Goal: Task Accomplishment & Management: Complete application form

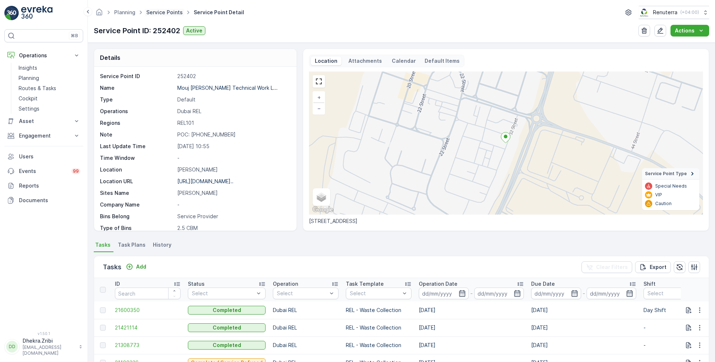
click at [166, 11] on link "Service Points" at bounding box center [164, 12] width 36 height 6
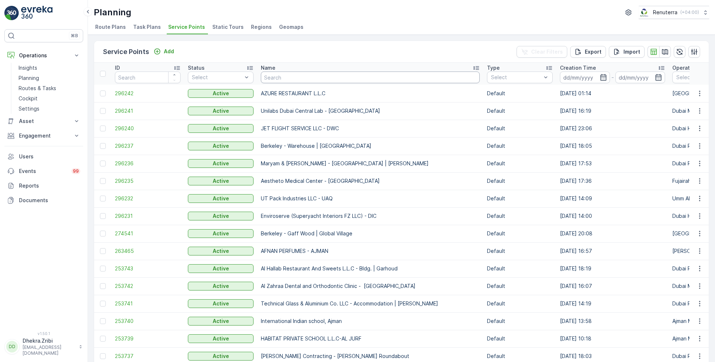
click at [279, 76] on input "text" at bounding box center [370, 77] width 219 height 12
type input "zah"
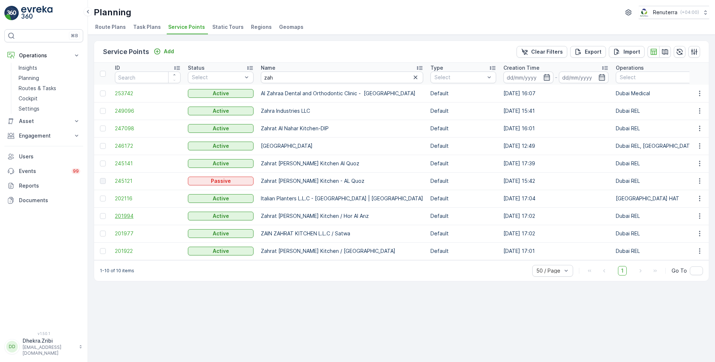
click at [119, 217] on span "201994" at bounding box center [148, 215] width 66 height 7
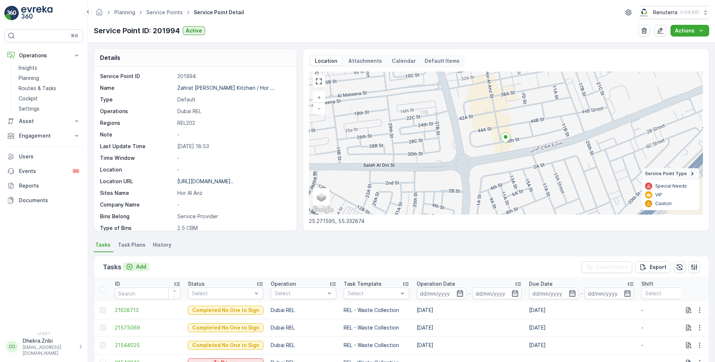
click at [139, 265] on p "Add" at bounding box center [141, 266] width 10 height 7
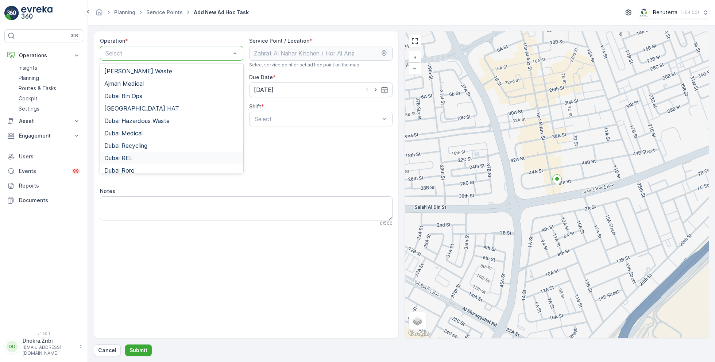
click at [137, 155] on div "Dubai REL" at bounding box center [171, 158] width 135 height 7
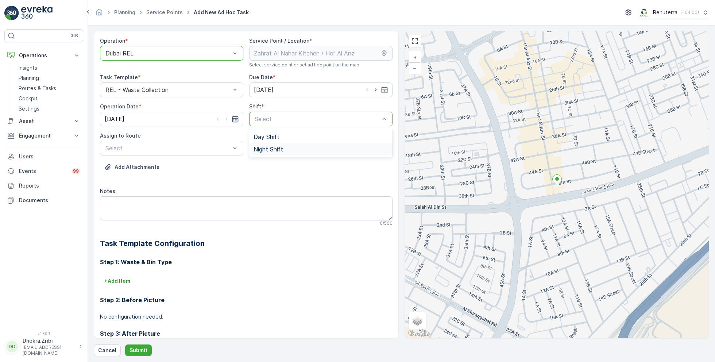
click at [263, 146] on span "Night Shift" at bounding box center [268, 149] width 30 height 7
click at [193, 154] on div "Select" at bounding box center [171, 148] width 143 height 15
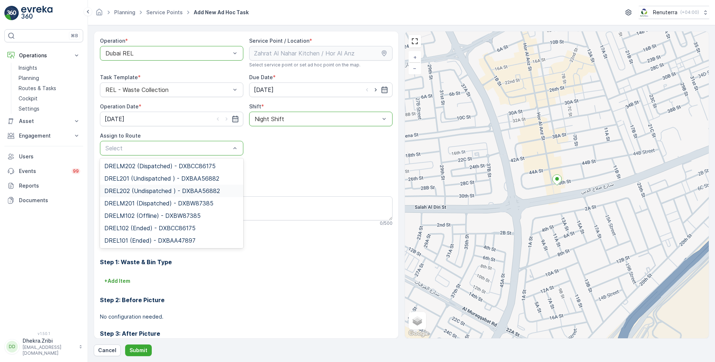
click at [147, 191] on span "DREL202 (Undispatched ) - DXBAA56882" at bounding box center [162, 190] width 116 height 7
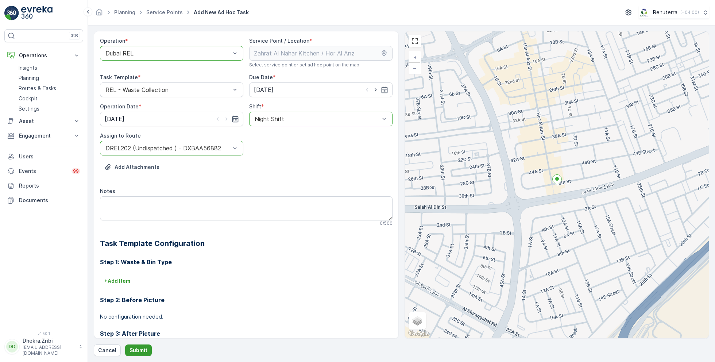
click at [137, 348] on p "Submit" at bounding box center [138, 349] width 18 height 7
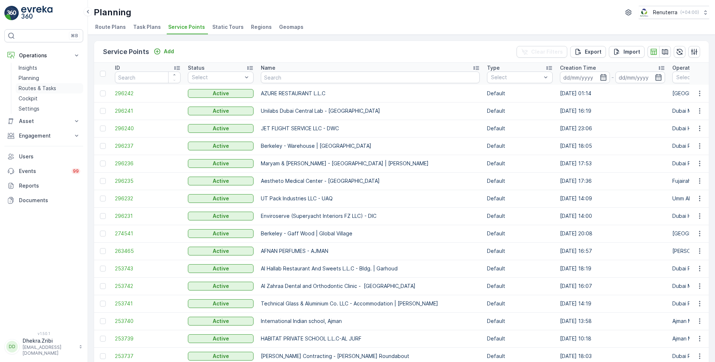
click at [37, 89] on p "Routes & Tasks" at bounding box center [38, 88] width 38 height 7
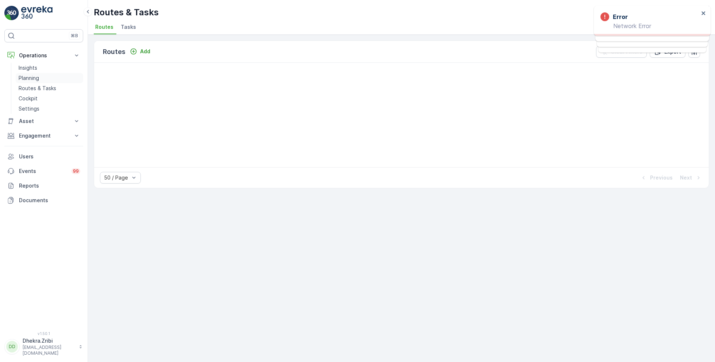
click at [29, 77] on p "Planning" at bounding box center [29, 77] width 20 height 7
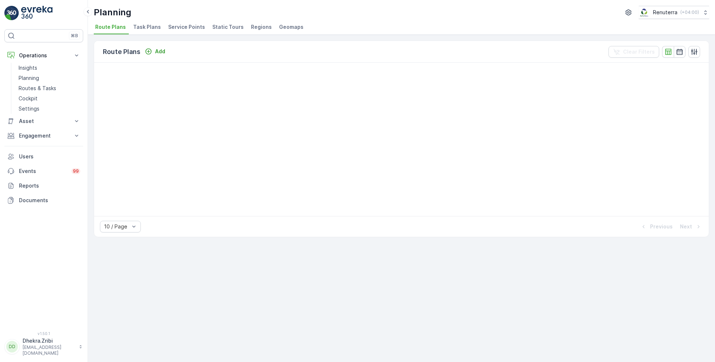
click at [171, 22] on li "Service Points" at bounding box center [187, 28] width 41 height 12
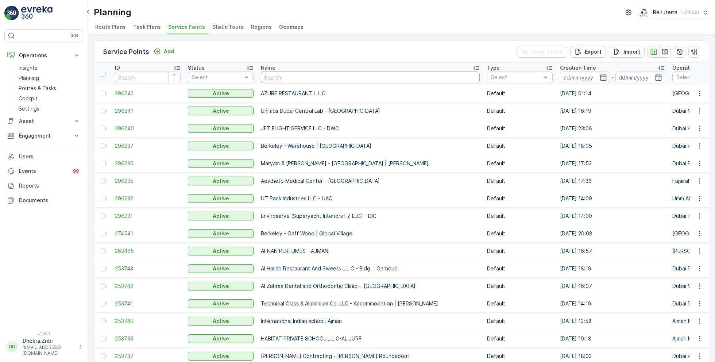
click at [286, 78] on input "text" at bounding box center [370, 77] width 219 height 12
type input "rixos"
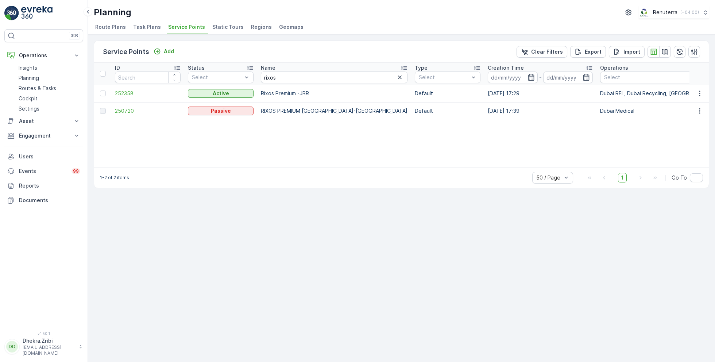
click at [123, 88] on td "252358" at bounding box center [147, 94] width 73 height 18
click at [126, 93] on span "252358" at bounding box center [148, 93] width 66 height 7
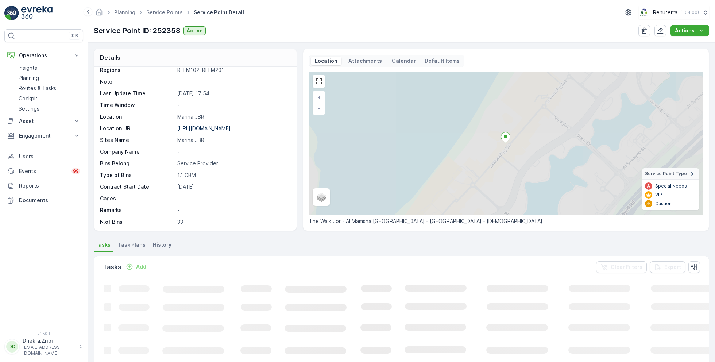
scroll to position [100, 0]
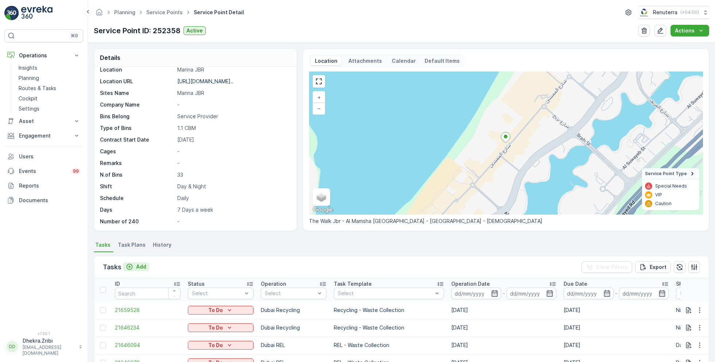
click at [137, 265] on p "Add" at bounding box center [141, 266] width 10 height 7
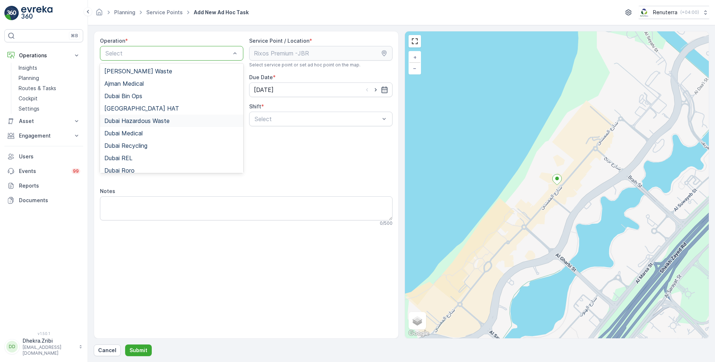
click at [154, 119] on span "Dubai Hazardous Waste" at bounding box center [136, 120] width 65 height 7
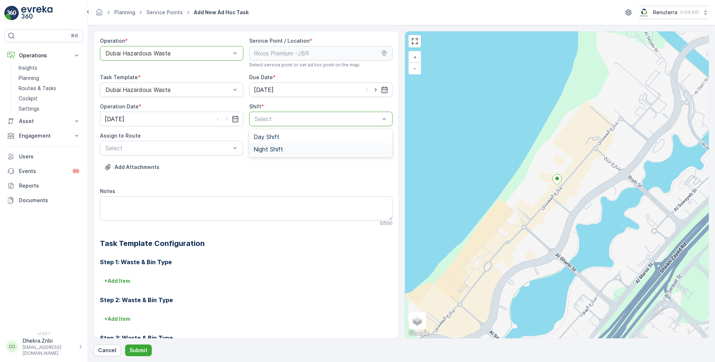
click at [267, 147] on span "Night Shift" at bounding box center [268, 149] width 30 height 7
click at [156, 164] on span "DHAZ101 (Upcoming) - 06EVREKA06" at bounding box center [155, 166] width 102 height 7
click at [141, 350] on p "Submit" at bounding box center [138, 349] width 18 height 7
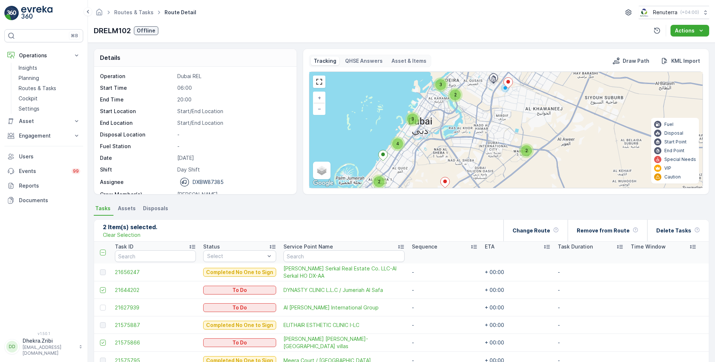
scroll to position [23, 0]
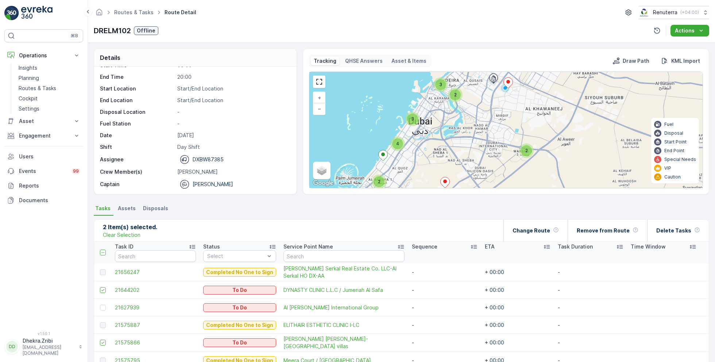
click at [130, 13] on link "Routes & Tasks" at bounding box center [133, 12] width 39 height 6
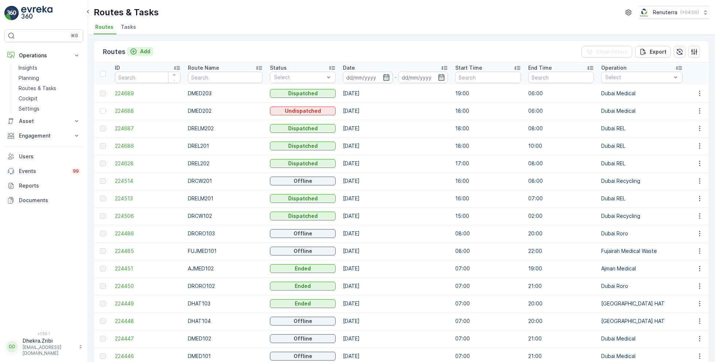
click at [140, 51] on p "Add" at bounding box center [145, 51] width 10 height 7
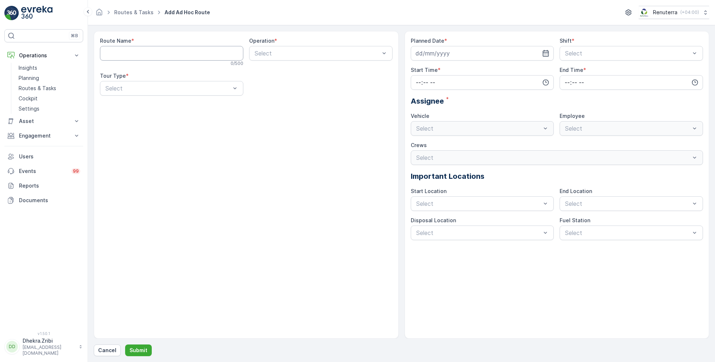
click at [165, 52] on Name "Route Name" at bounding box center [171, 53] width 143 height 15
type Name "DHAZ101"
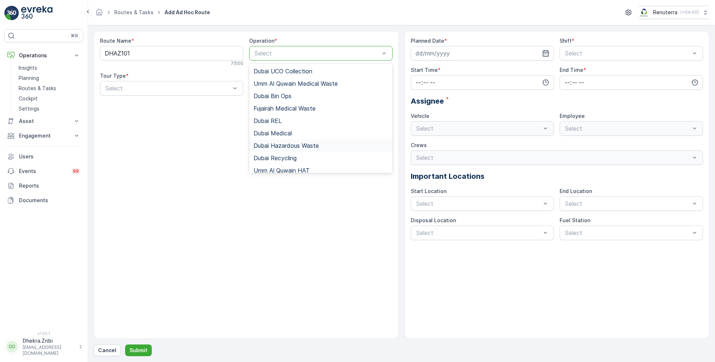
click at [289, 144] on span "Dubai Hazardous Waste" at bounding box center [285, 145] width 65 height 7
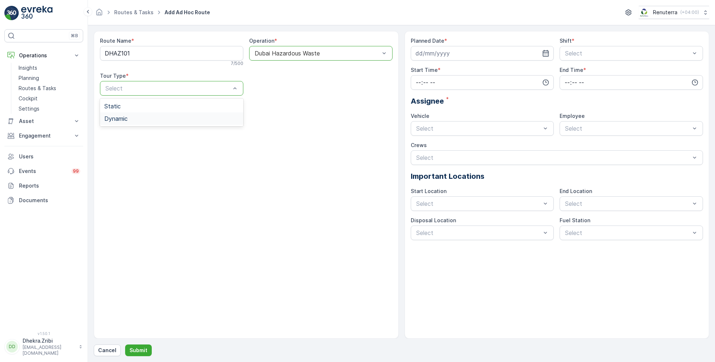
click at [128, 116] on div "Dynamic" at bounding box center [171, 118] width 135 height 7
click at [463, 56] on input at bounding box center [482, 53] width 143 height 15
click at [423, 129] on div "14" at bounding box center [423, 129] width 12 height 12
type input "[DATE]"
click at [571, 83] on span "Night Shift" at bounding box center [579, 83] width 30 height 7
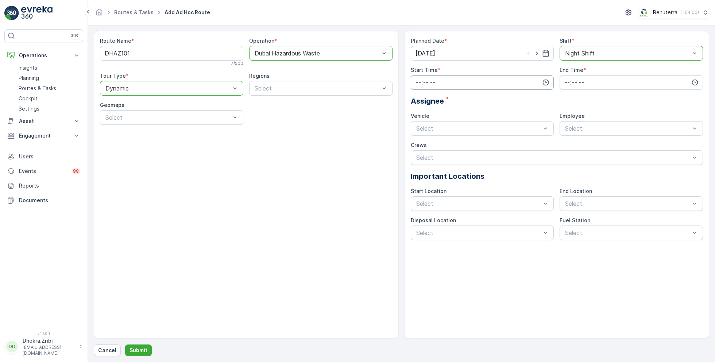
click at [494, 78] on input "time" at bounding box center [482, 82] width 143 height 15
click at [419, 116] on span "19" at bounding box center [418, 115] width 6 height 7
click at [436, 127] on span "50" at bounding box center [433, 130] width 7 height 7
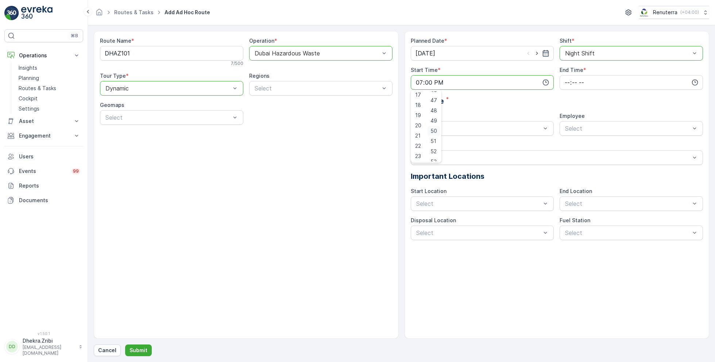
type input "19:50"
click at [600, 80] on input "time" at bounding box center [630, 82] width 143 height 15
click at [568, 123] on span "20" at bounding box center [567, 125] width 6 height 7
click at [586, 94] on span "00" at bounding box center [582, 96] width 7 height 7
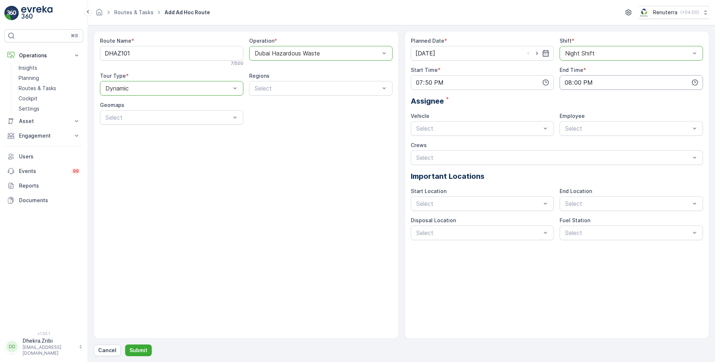
click at [577, 79] on input "20:00" at bounding box center [630, 82] width 143 height 15
click at [570, 136] on div "21" at bounding box center [567, 136] width 12 height 10
type input "21:00"
click at [515, 107] on div "Planned Date * 14.09.2025 Shift * option Night Shift, selected. Night Shift Sta…" at bounding box center [557, 138] width 292 height 203
click at [426, 147] on span "06EVREKA06" at bounding box center [434, 146] width 38 height 7
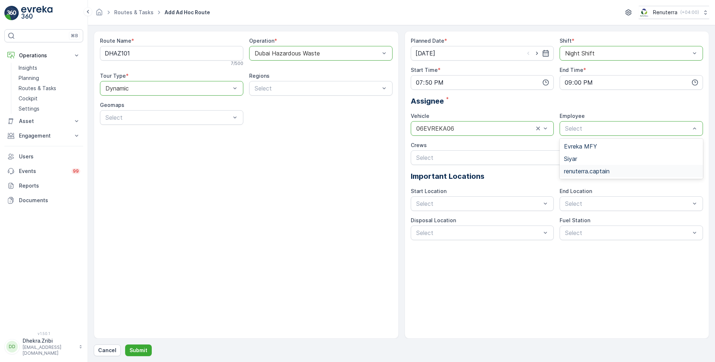
click at [585, 171] on span "renuterra.captain" at bounding box center [587, 171] width 46 height 7
click at [140, 347] on p "Submit" at bounding box center [138, 349] width 18 height 7
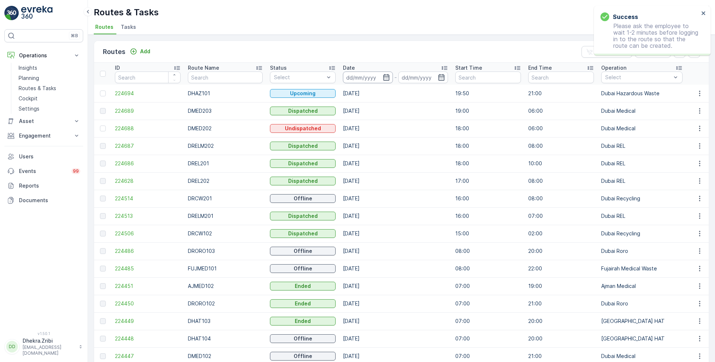
click at [366, 73] on input at bounding box center [368, 77] width 50 height 12
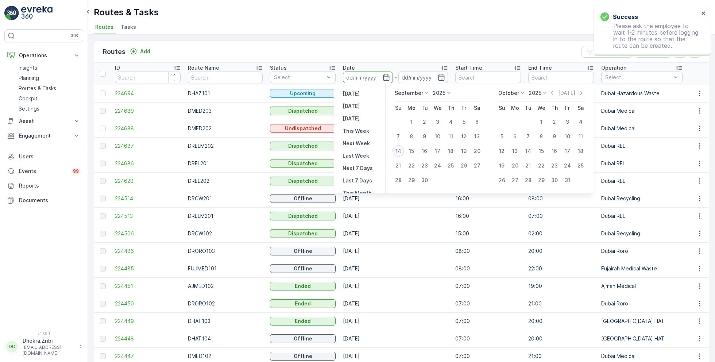
click at [401, 148] on div "14" at bounding box center [398, 151] width 12 height 12
type input "[DATE]"
click at [401, 148] on div "14" at bounding box center [398, 151] width 12 height 12
type input "[DATE]"
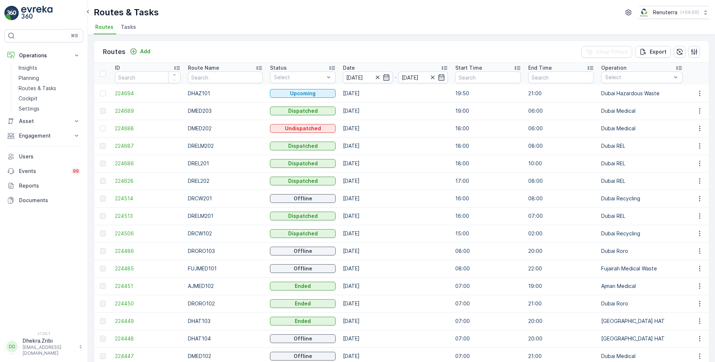
click at [361, 14] on div "Routes & Tasks Renuterra ( +04:00 )" at bounding box center [401, 12] width 615 height 13
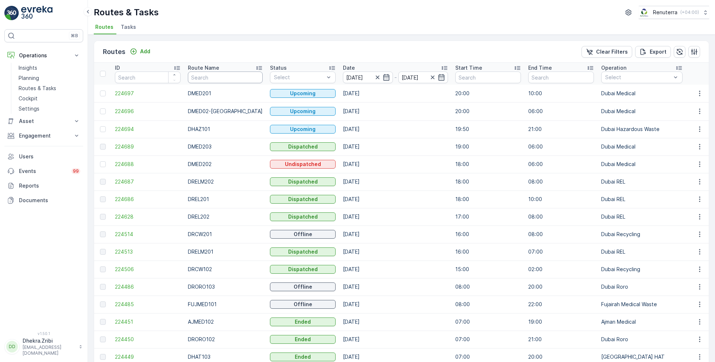
click at [222, 75] on input "text" at bounding box center [225, 77] width 75 height 12
type input "haz"
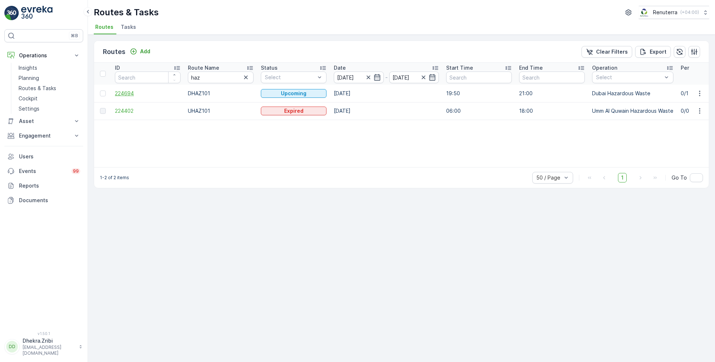
click at [124, 93] on span "224694" at bounding box center [148, 93] width 66 height 7
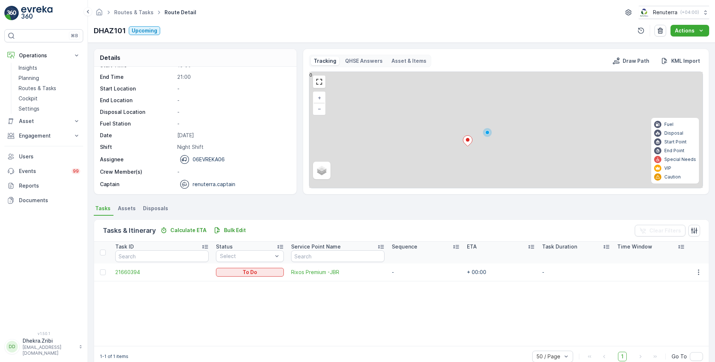
scroll to position [14, 0]
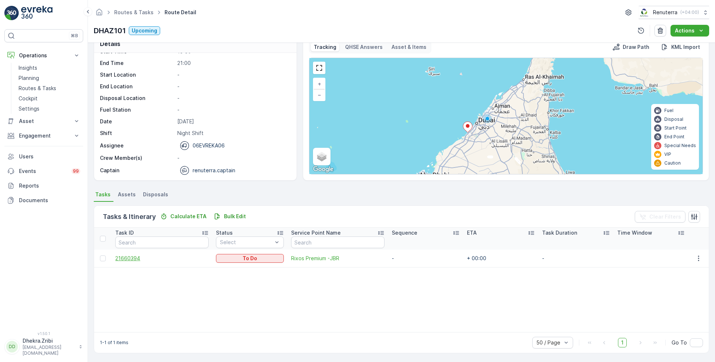
click at [139, 258] on span "21660394" at bounding box center [161, 258] width 93 height 7
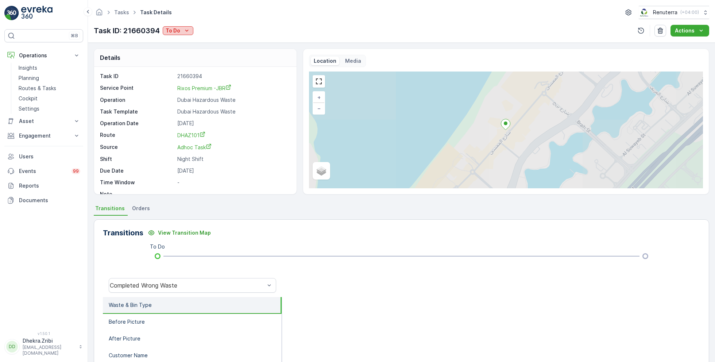
click at [185, 34] on icon "To Do" at bounding box center [186, 30] width 7 height 7
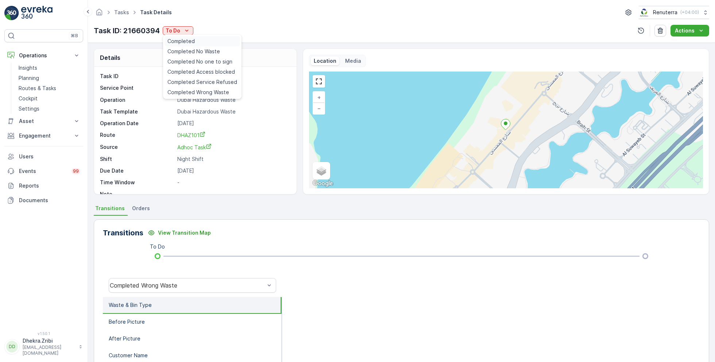
click at [195, 39] on div "Completed" at bounding box center [201, 41] width 75 height 10
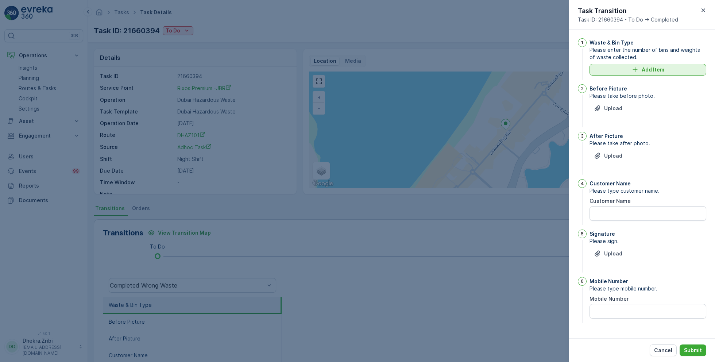
click at [640, 71] on div "Add Item" at bounding box center [648, 69] width 108 height 7
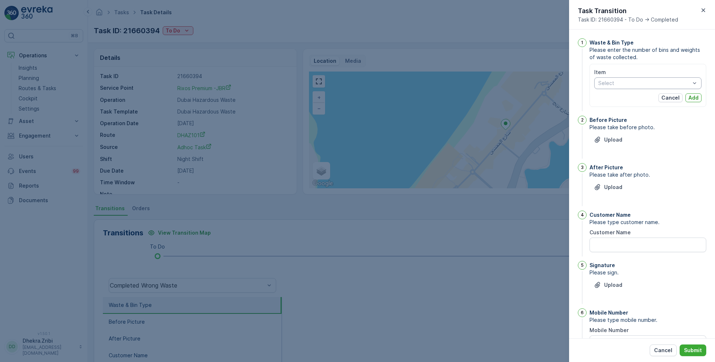
click at [631, 88] on div "Select" at bounding box center [647, 83] width 107 height 12
click at [622, 132] on span "Expired Paints" at bounding box center [615, 134] width 35 height 6
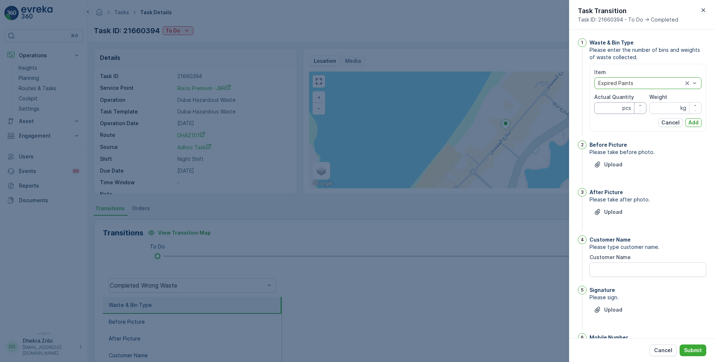
click at [612, 110] on Quantity "Actual Quantity" at bounding box center [620, 108] width 52 height 12
type Quantity "1"
click at [662, 110] on input "Weight" at bounding box center [675, 108] width 52 height 12
type input "206"
click at [694, 119] on p "Add" at bounding box center [693, 122] width 10 height 7
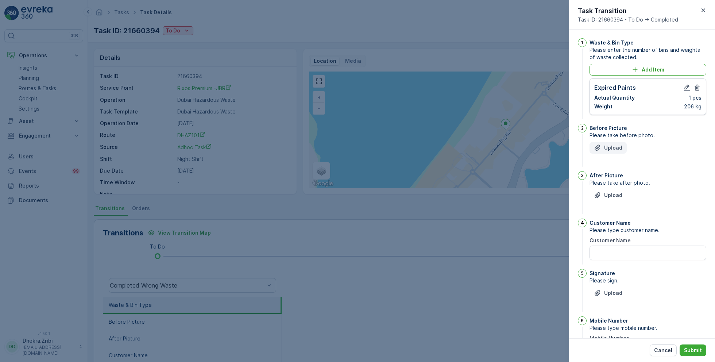
click at [605, 147] on p "Upload" at bounding box center [613, 147] width 18 height 7
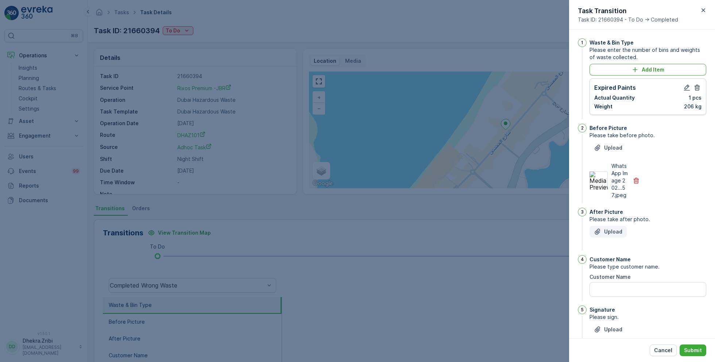
click at [604, 237] on button "Upload" at bounding box center [607, 232] width 37 height 12
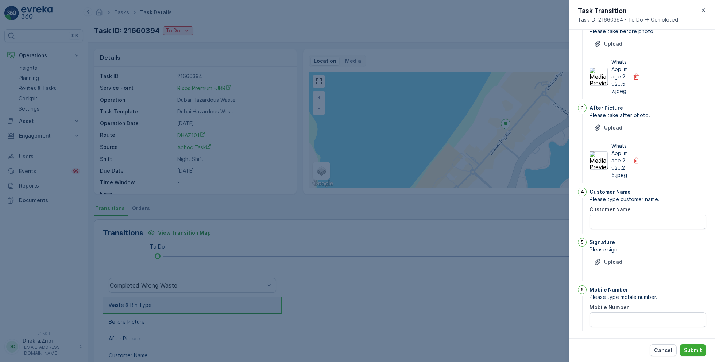
scroll to position [109, 0]
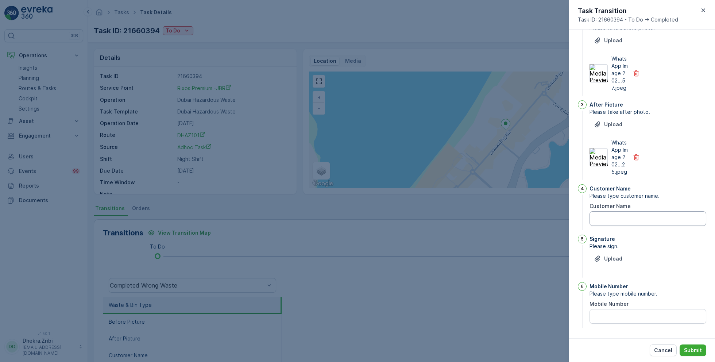
click at [604, 226] on Name "Customer Name" at bounding box center [647, 218] width 117 height 15
type Name "Mahesh"
click at [612, 262] on p "Upload" at bounding box center [613, 258] width 18 height 7
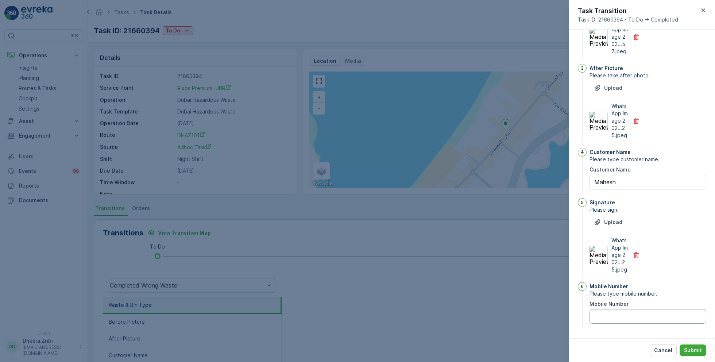
click at [615, 315] on Number "Mobile Number" at bounding box center [647, 316] width 117 height 15
type Number "0"
click at [703, 353] on button "Submit" at bounding box center [692, 350] width 27 height 12
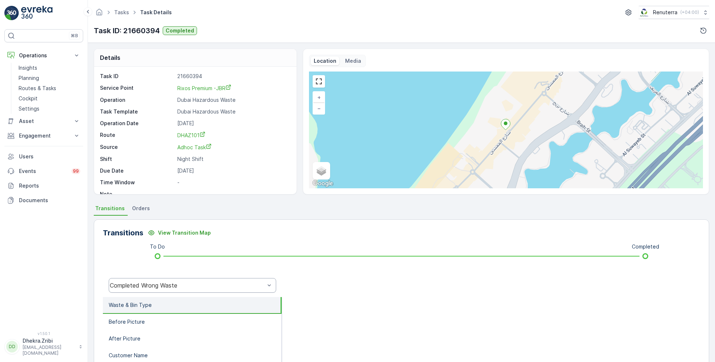
click at [181, 280] on div "Completed Wrong Waste" at bounding box center [192, 285] width 167 height 15
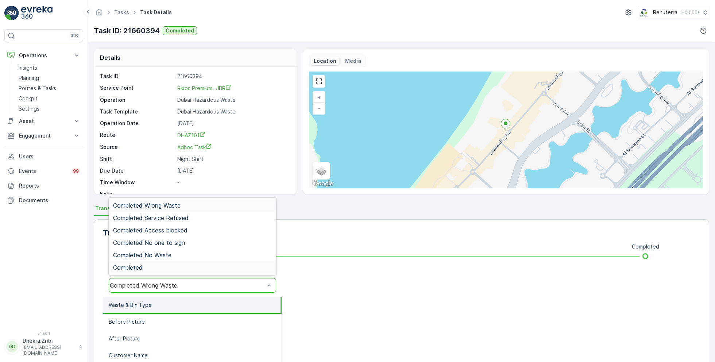
click at [147, 262] on div "Completed" at bounding box center [192, 267] width 167 height 12
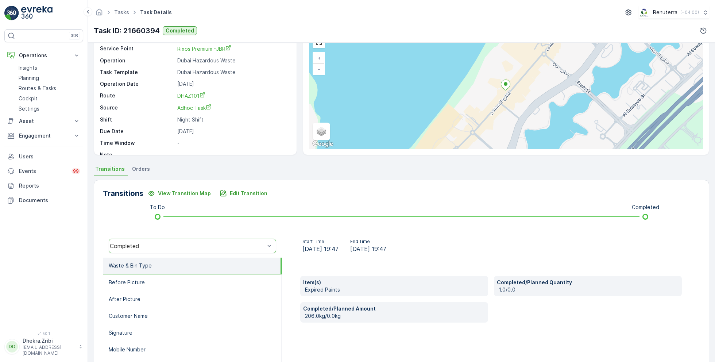
scroll to position [97, 0]
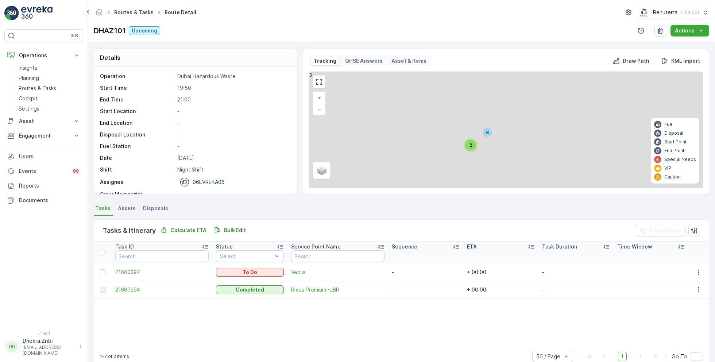
click at [132, 13] on link "Routes & Tasks" at bounding box center [133, 12] width 39 height 6
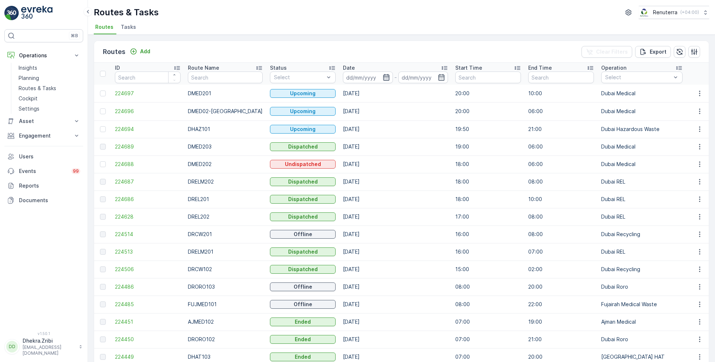
click at [383, 75] on icon "button" at bounding box center [386, 77] width 7 height 7
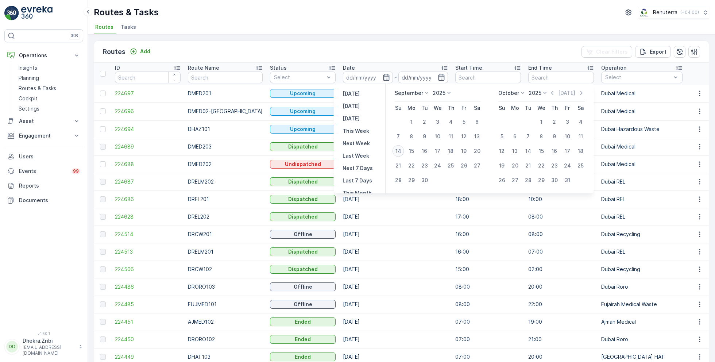
click at [401, 150] on div "14" at bounding box center [398, 151] width 12 height 12
type input "[DATE]"
click at [401, 150] on div "14" at bounding box center [398, 151] width 12 height 12
type input "[DATE]"
click at [339, 17] on div "Routes & Tasks Renuterra ( +04:00 )" at bounding box center [401, 12] width 615 height 13
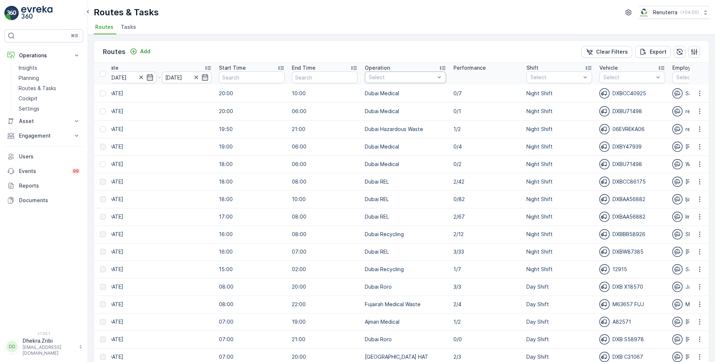
scroll to position [0, 262]
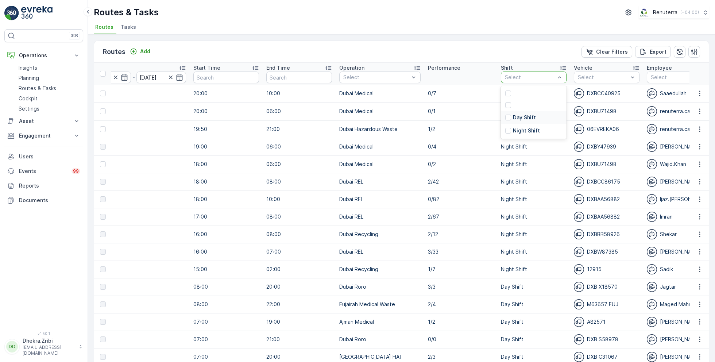
click at [513, 116] on p "Day Shift" at bounding box center [524, 117] width 23 height 7
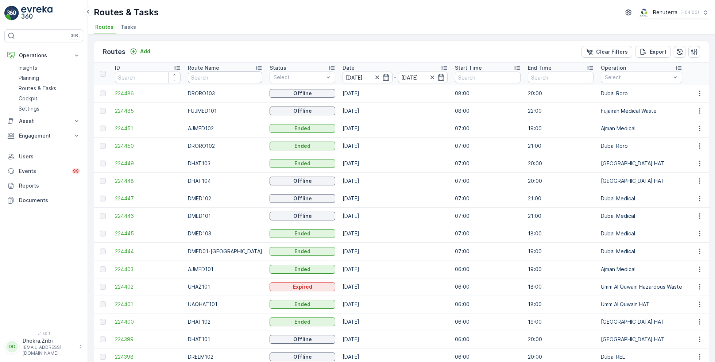
click at [224, 78] on input "text" at bounding box center [225, 77] width 74 height 12
type input "hat"
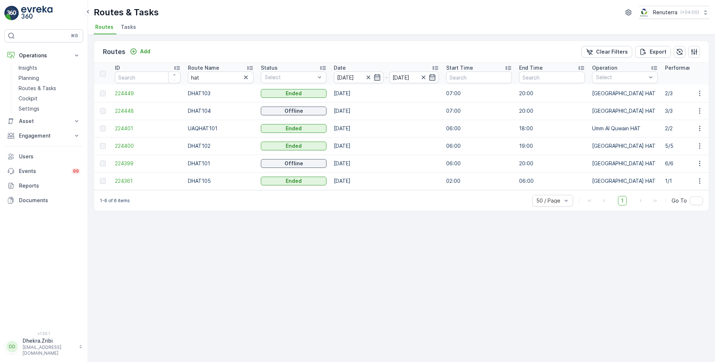
click at [252, 69] on icon at bounding box center [250, 68] width 6 height 4
click at [126, 91] on span "224399" at bounding box center [148, 93] width 66 height 7
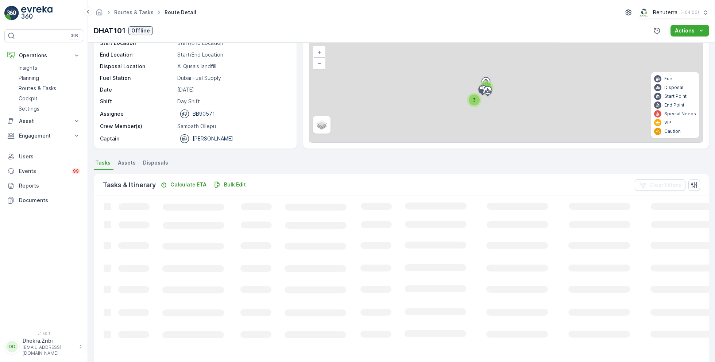
scroll to position [37, 0]
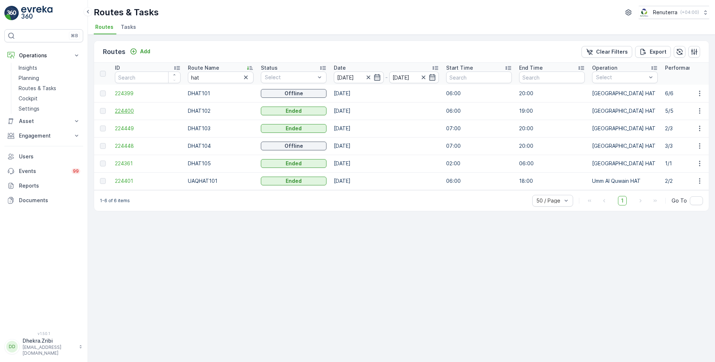
click at [127, 112] on span "224400" at bounding box center [148, 110] width 66 height 7
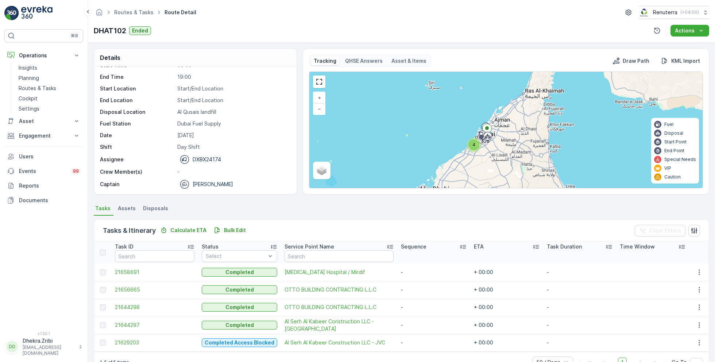
scroll to position [19, 0]
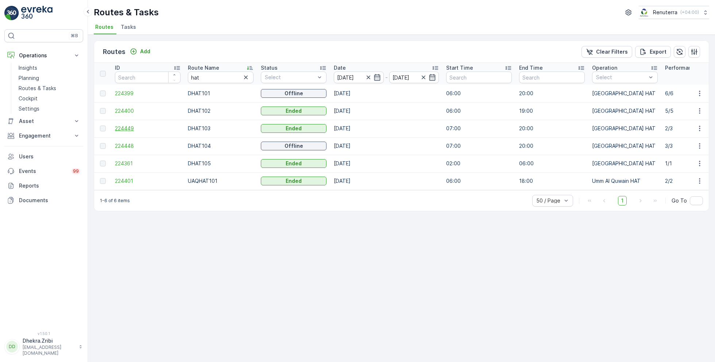
click at [127, 129] on span "224449" at bounding box center [148, 128] width 66 height 7
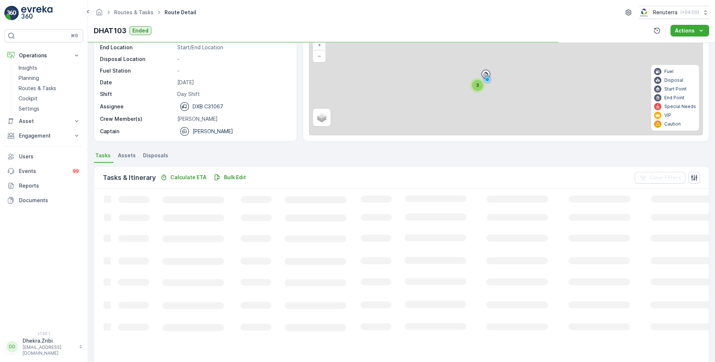
scroll to position [14, 0]
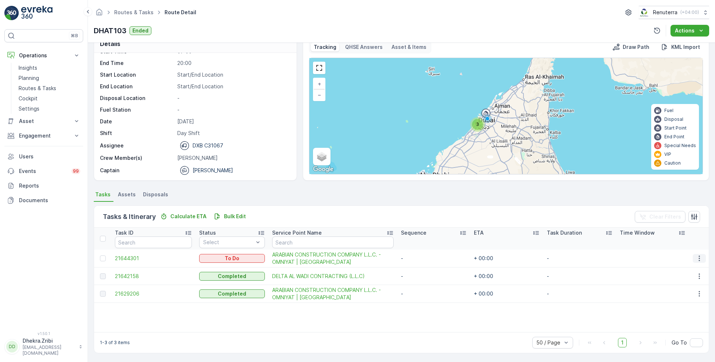
click at [698, 256] on icon "button" at bounding box center [698, 258] width 7 height 7
click at [679, 290] on span "Change Route" at bounding box center [680, 289] width 35 height 7
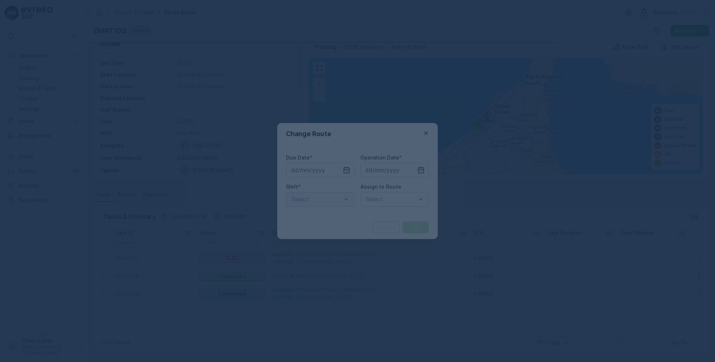
type input "[DATE]"
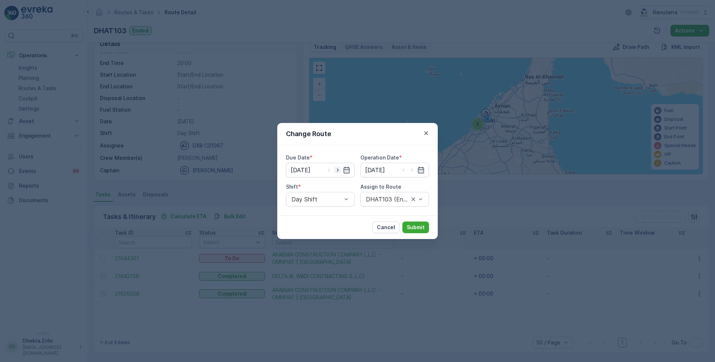
click at [338, 171] on icon "button" at bounding box center [337, 169] width 7 height 7
type input "[DATE]"
click at [410, 168] on icon "button" at bounding box center [411, 169] width 7 height 7
type input "[DATE]"
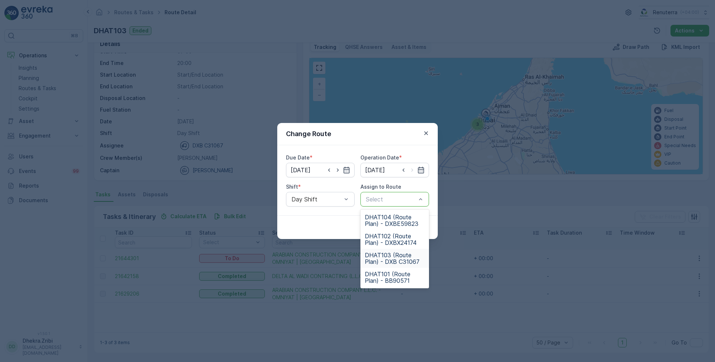
click at [390, 259] on span "DHAT103 (Route Plan) - DXB C31067" at bounding box center [395, 258] width 60 height 13
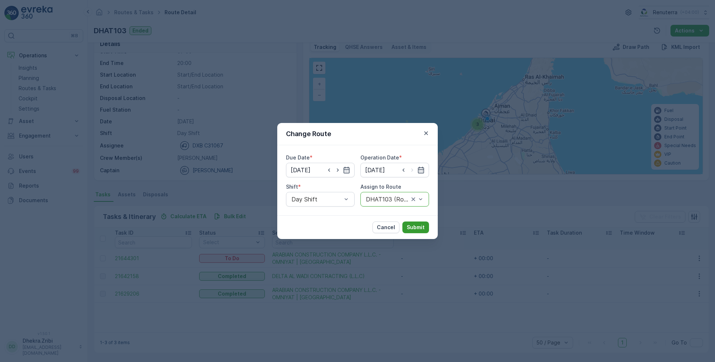
click at [417, 227] on p "Submit" at bounding box center [416, 227] width 18 height 7
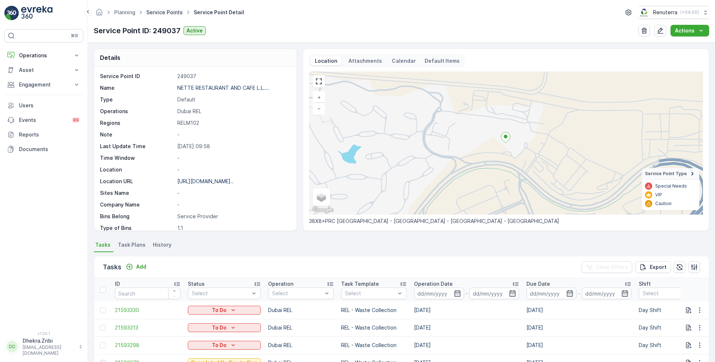
scroll to position [2, 0]
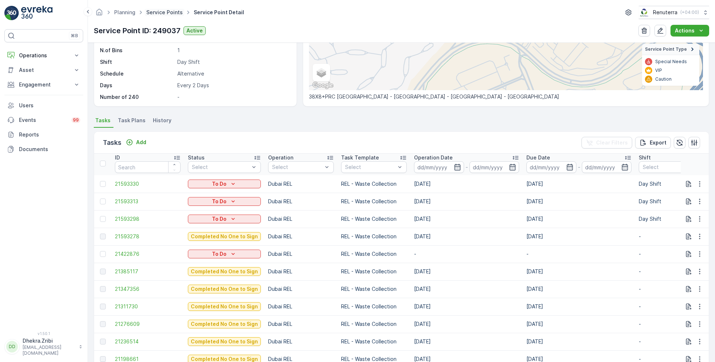
click at [158, 12] on link "Service Points" at bounding box center [164, 12] width 36 height 6
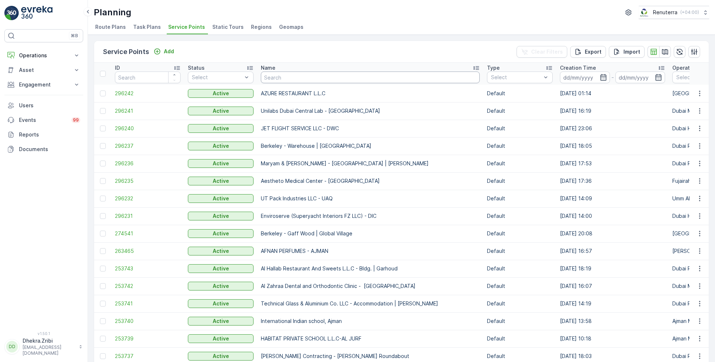
click at [293, 77] on input "text" at bounding box center [370, 77] width 219 height 12
type input "vieo"
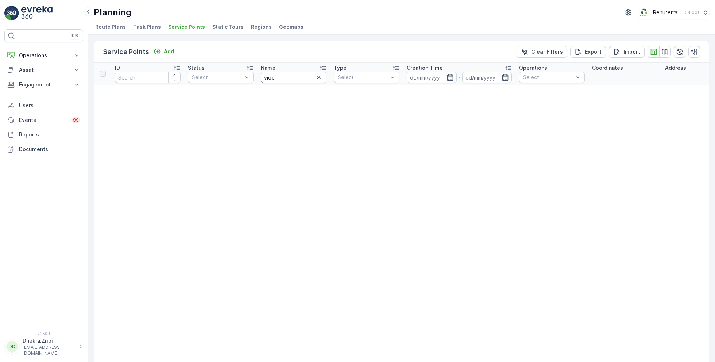
click at [287, 78] on input "vieo" at bounding box center [294, 77] width 66 height 12
type input "veoila"
click at [298, 75] on input "veoila" at bounding box center [294, 77] width 66 height 12
type input "veo"
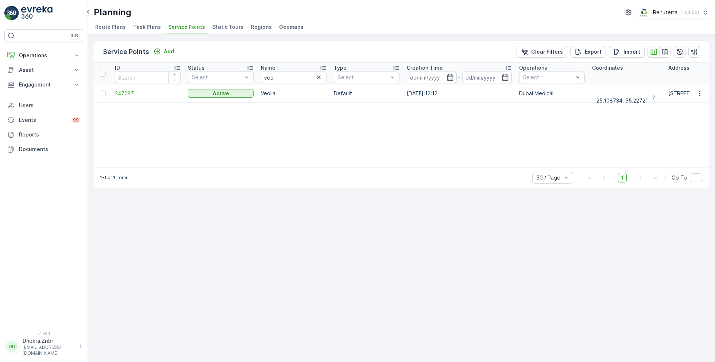
click at [124, 87] on td "247287" at bounding box center [147, 94] width 73 height 18
click at [126, 94] on span "247287" at bounding box center [148, 93] width 66 height 7
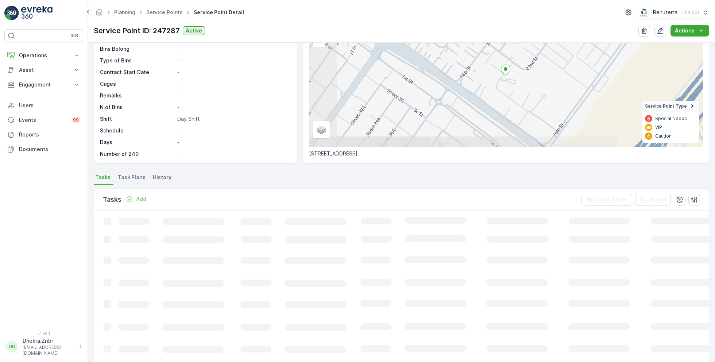
scroll to position [69, 0]
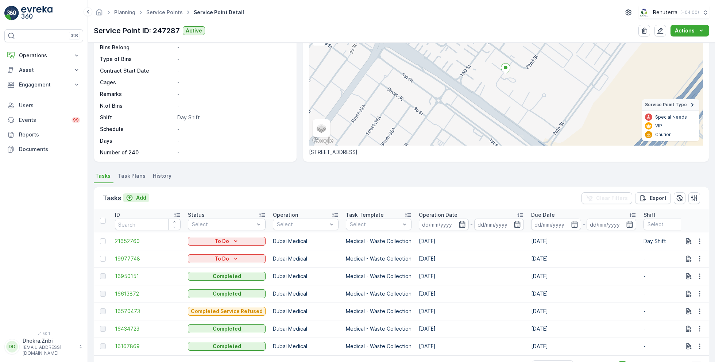
click at [137, 198] on p "Add" at bounding box center [141, 197] width 10 height 7
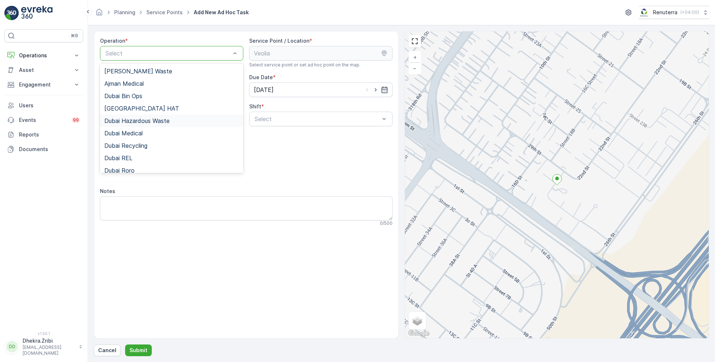
click at [133, 120] on span "Dubai Hazardous Waste" at bounding box center [136, 120] width 65 height 7
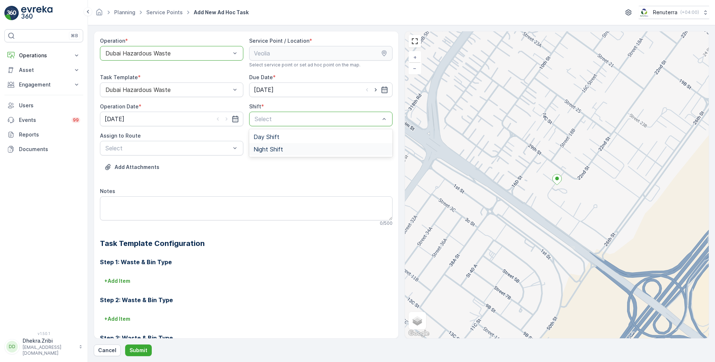
click at [269, 148] on span "Night Shift" at bounding box center [268, 149] width 30 height 7
click at [149, 164] on span "DHAZ101 (Upcoming) - 06EVREKA06" at bounding box center [155, 166] width 102 height 7
click at [136, 348] on p "Submit" at bounding box center [138, 349] width 18 height 7
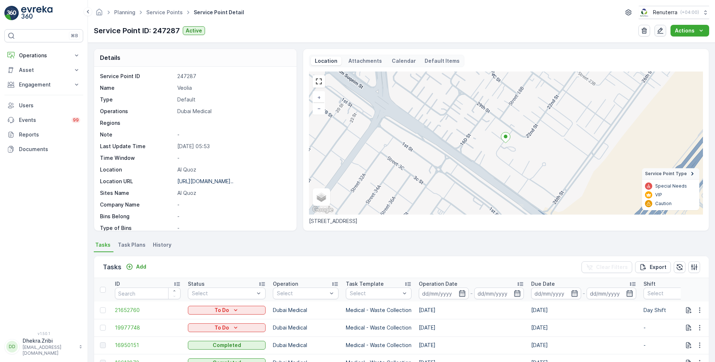
click at [659, 31] on icon "button" at bounding box center [659, 30] width 7 height 7
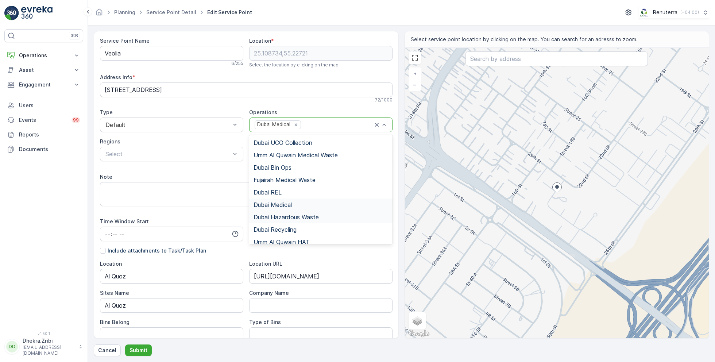
click at [290, 215] on span "Dubai Hazardous Waste" at bounding box center [285, 217] width 65 height 7
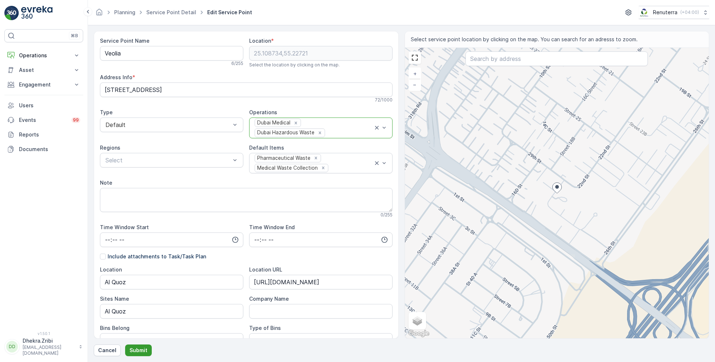
click at [139, 351] on p "Submit" at bounding box center [138, 349] width 18 height 7
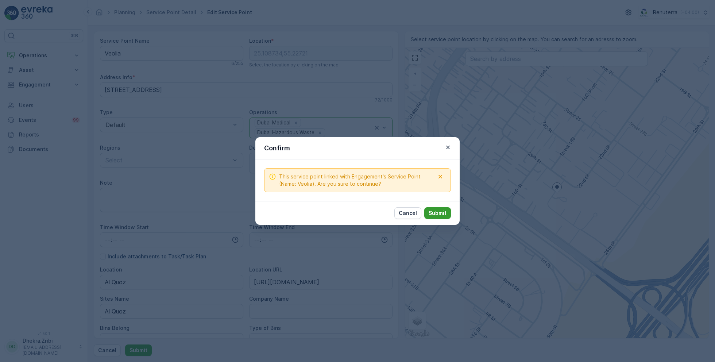
click at [443, 210] on p "Submit" at bounding box center [437, 212] width 18 height 7
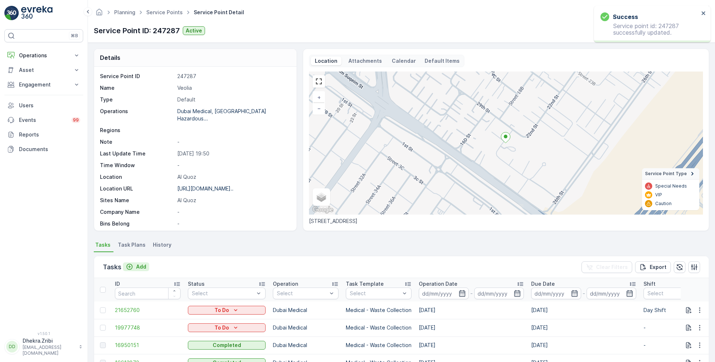
click at [141, 267] on p "Add" at bounding box center [141, 266] width 10 height 7
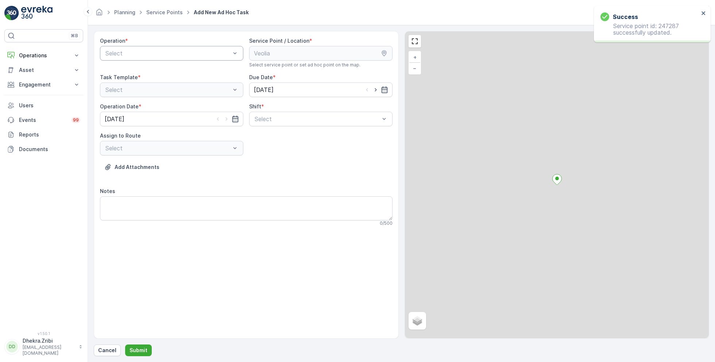
click at [179, 59] on div "Select" at bounding box center [171, 53] width 143 height 15
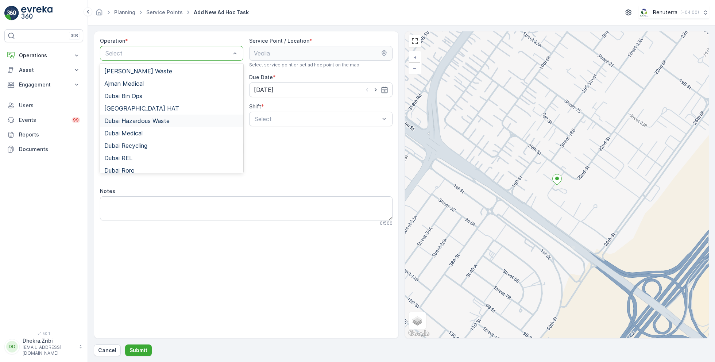
click at [147, 117] on span "Dubai Hazardous Waste" at bounding box center [136, 120] width 65 height 7
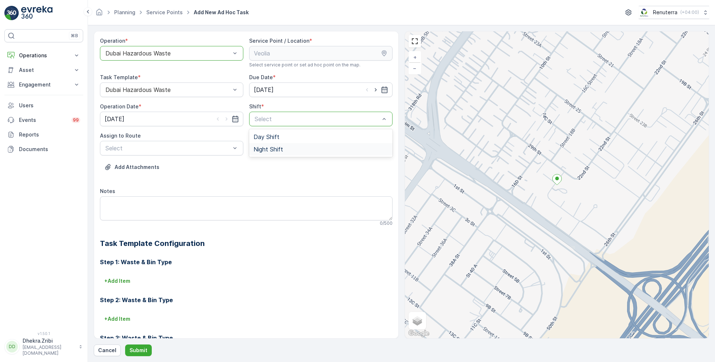
click at [272, 150] on span "Night Shift" at bounding box center [268, 149] width 30 height 7
click at [173, 165] on span "DHAZ101 (Upcoming) - 06EVREKA06" at bounding box center [155, 166] width 102 height 7
click at [137, 348] on p "Submit" at bounding box center [138, 349] width 18 height 7
